Goal: Information Seeking & Learning: Learn about a topic

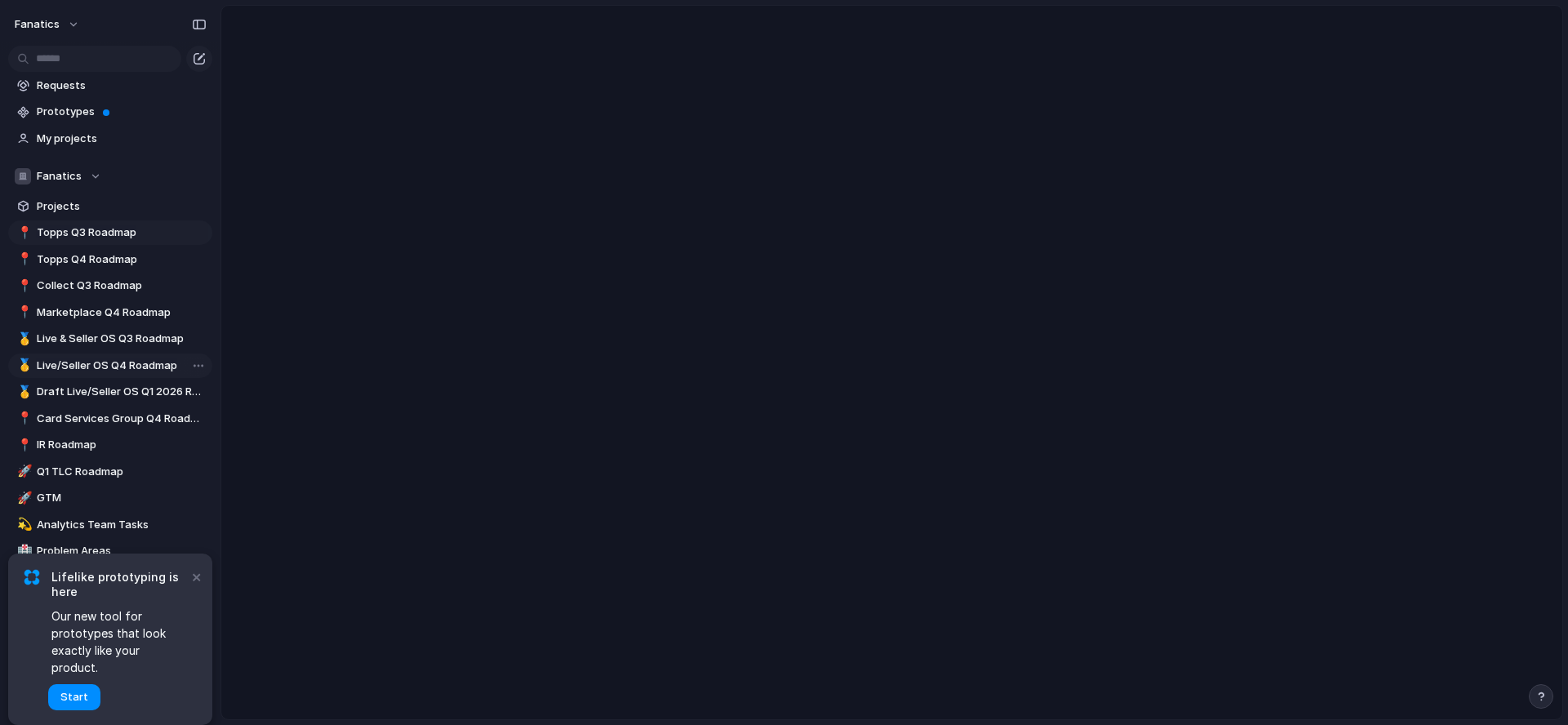
scroll to position [54, 0]
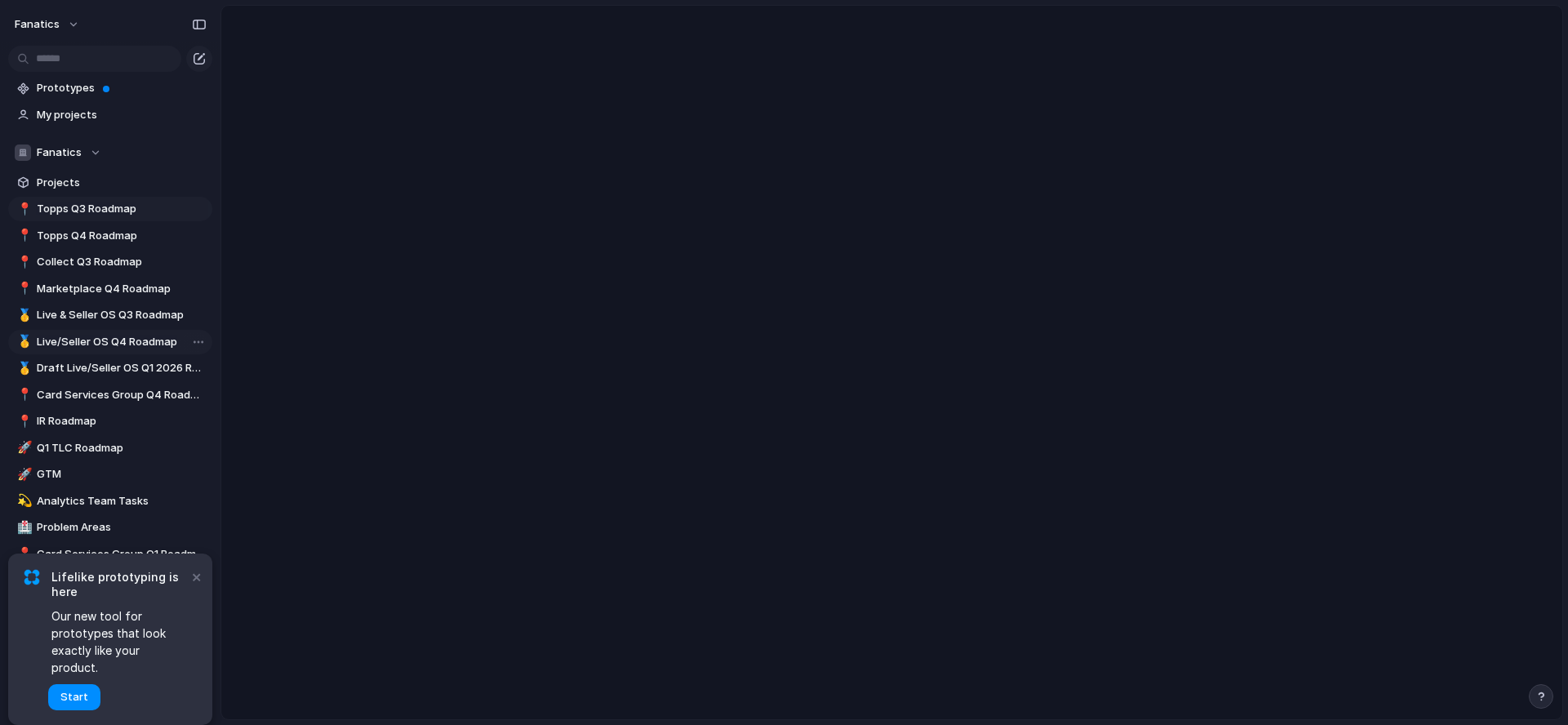
click at [91, 342] on span "Live/Seller OS Q4 Roadmap" at bounding box center [121, 342] width 170 height 16
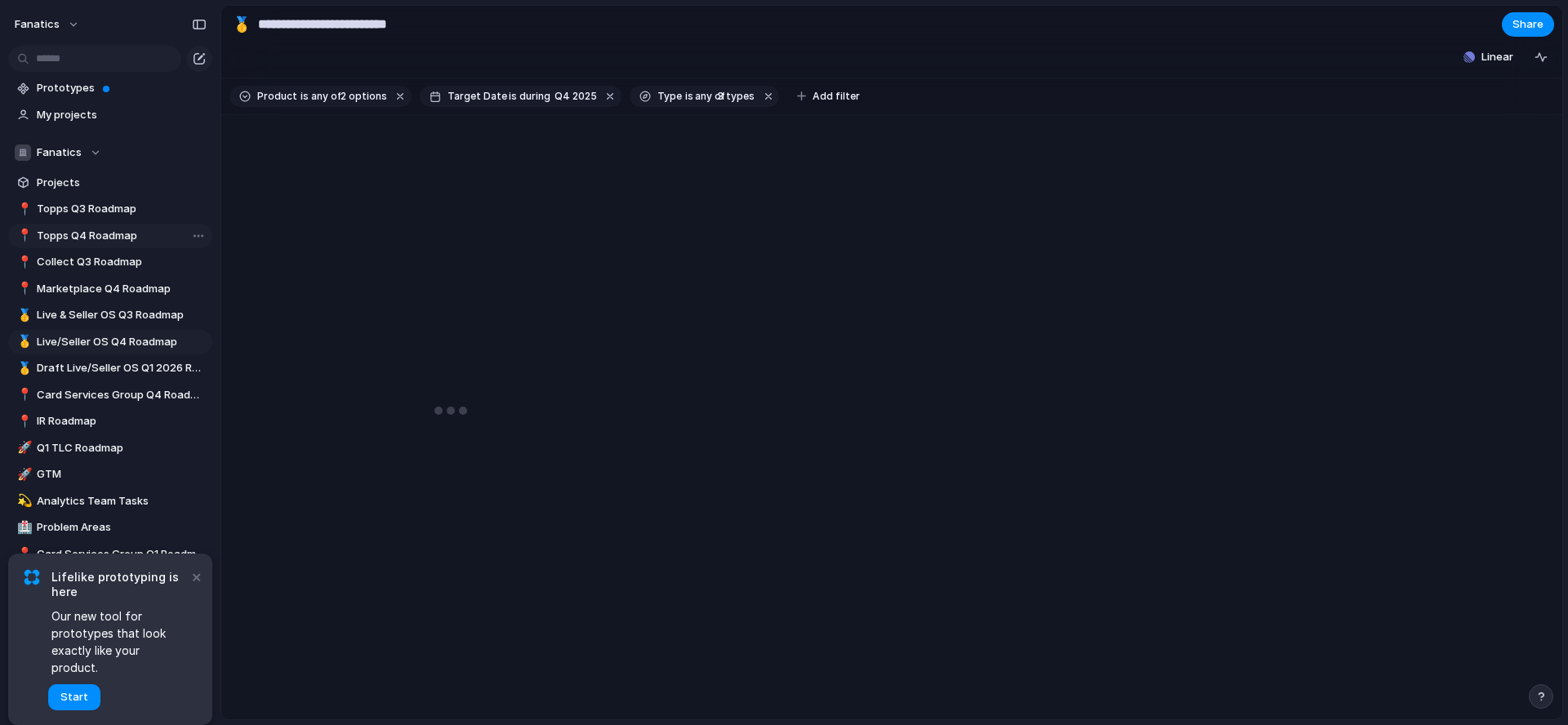
click at [101, 232] on span "Topps Q4 Roadmap" at bounding box center [121, 235] width 170 height 16
type input "**********"
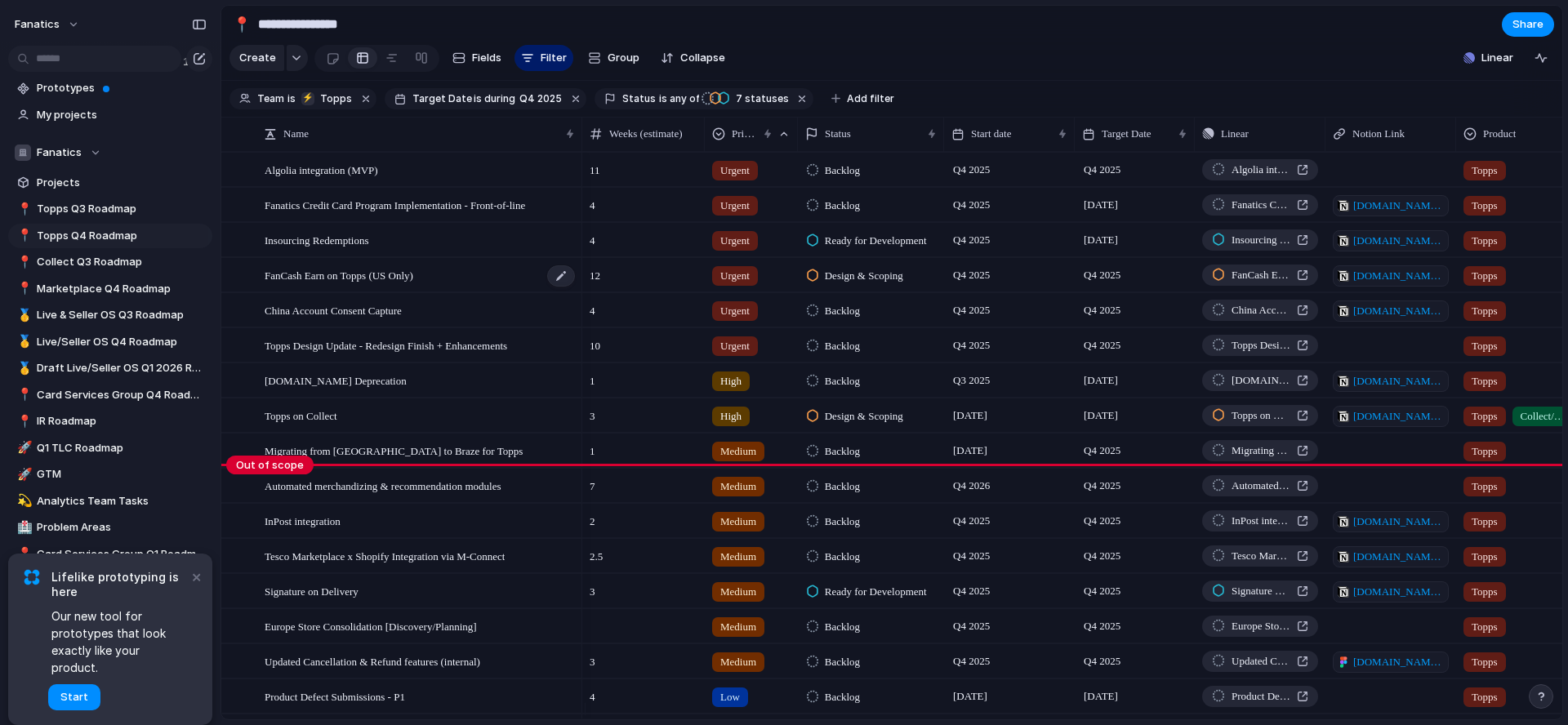
click at [390, 284] on span "FanCash Earn on Topps (US Only)" at bounding box center [339, 275] width 149 height 19
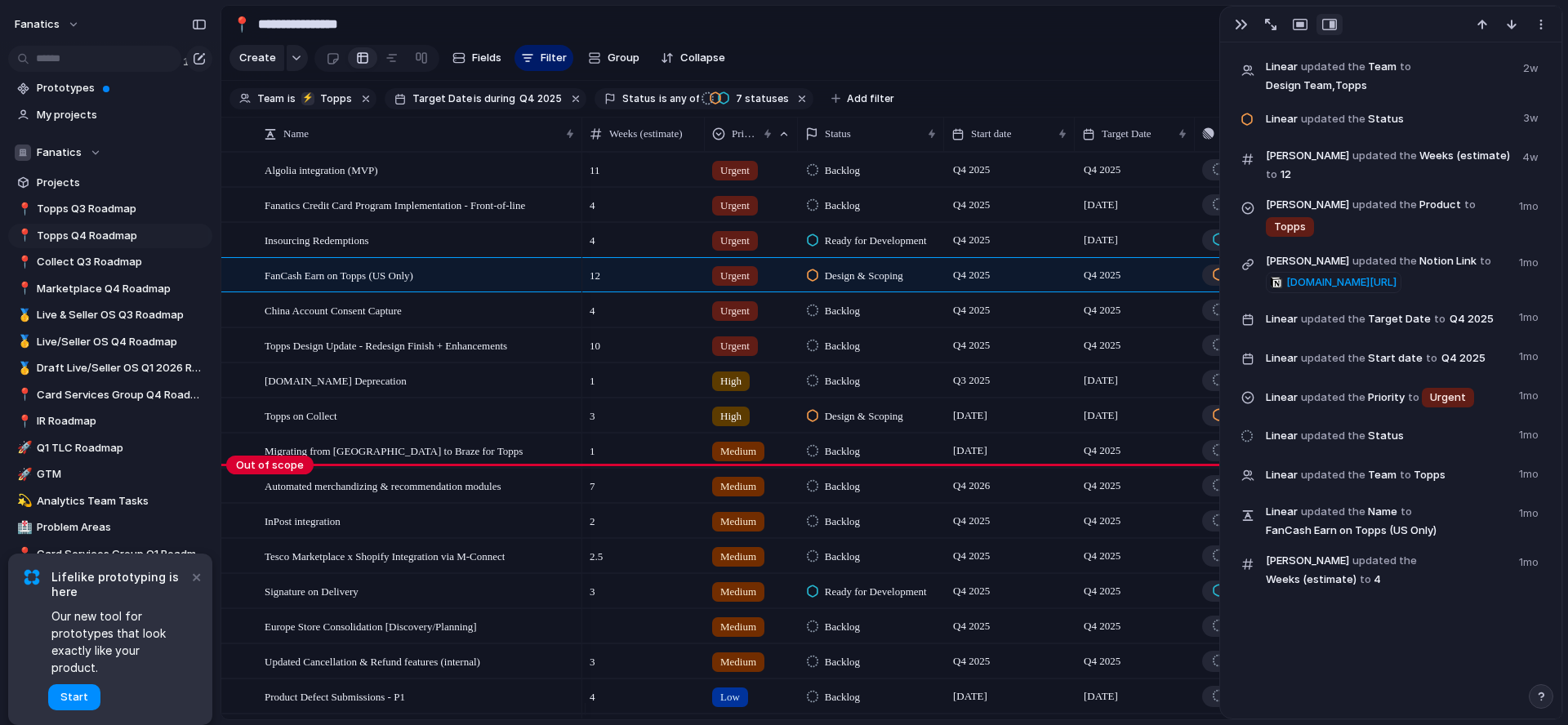
scroll to position [955, 0]
click at [1380, 284] on span "[DOMAIN_NAME][URL]" at bounding box center [1342, 285] width 110 height 16
